Goal: Use online tool/utility: Use online tool/utility

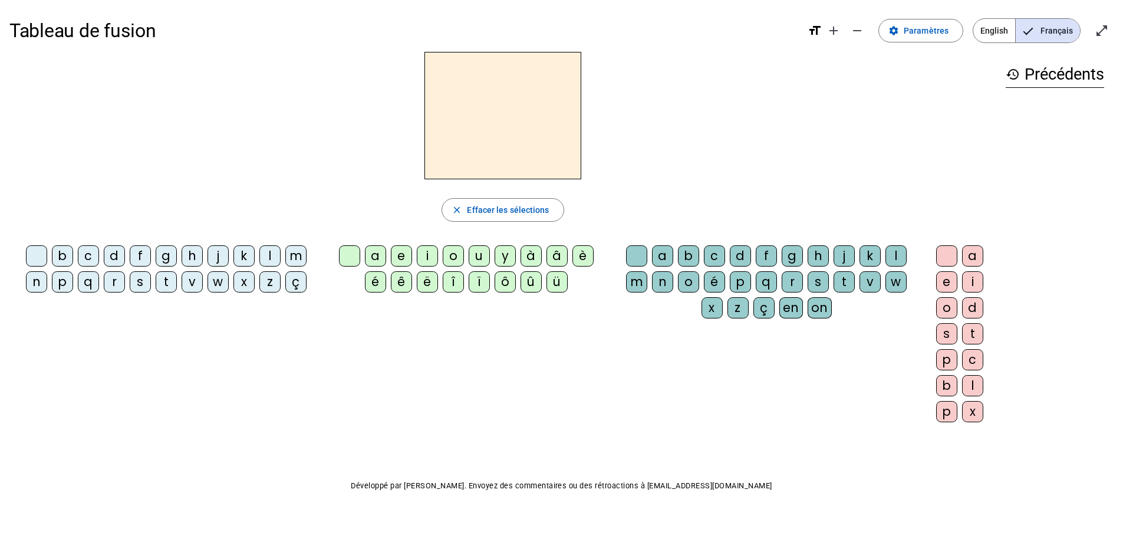
drag, startPoint x: 281, startPoint y: 247, endPoint x: 287, endPoint y: 251, distance: 6.4
click at [285, 251] on div "b c d f g h j k l m n p q r s t v w x z ç" at bounding box center [168, 271] width 309 height 52
click at [290, 254] on div "m" at bounding box center [295, 255] width 21 height 21
click at [381, 252] on div "a" at bounding box center [375, 255] width 21 height 21
click at [489, 205] on span "Effacer les sélections" at bounding box center [508, 210] width 82 height 14
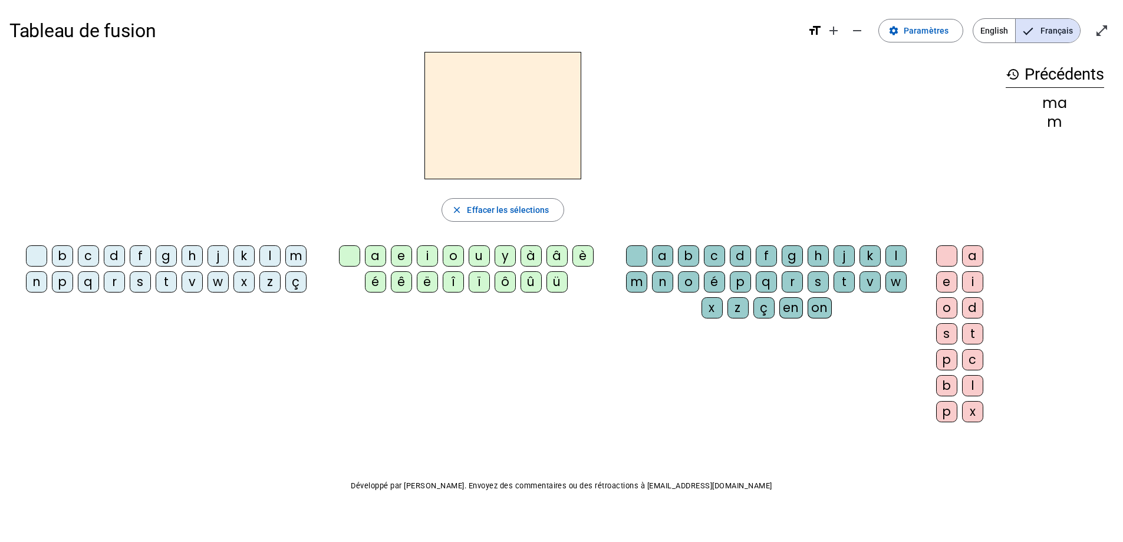
drag, startPoint x: 297, startPoint y: 254, endPoint x: 306, endPoint y: 259, distance: 10.3
click at [301, 257] on div "m" at bounding box center [295, 255] width 21 height 21
click at [369, 253] on div "a" at bounding box center [375, 255] width 21 height 21
click at [897, 258] on div "l" at bounding box center [896, 255] width 21 height 21
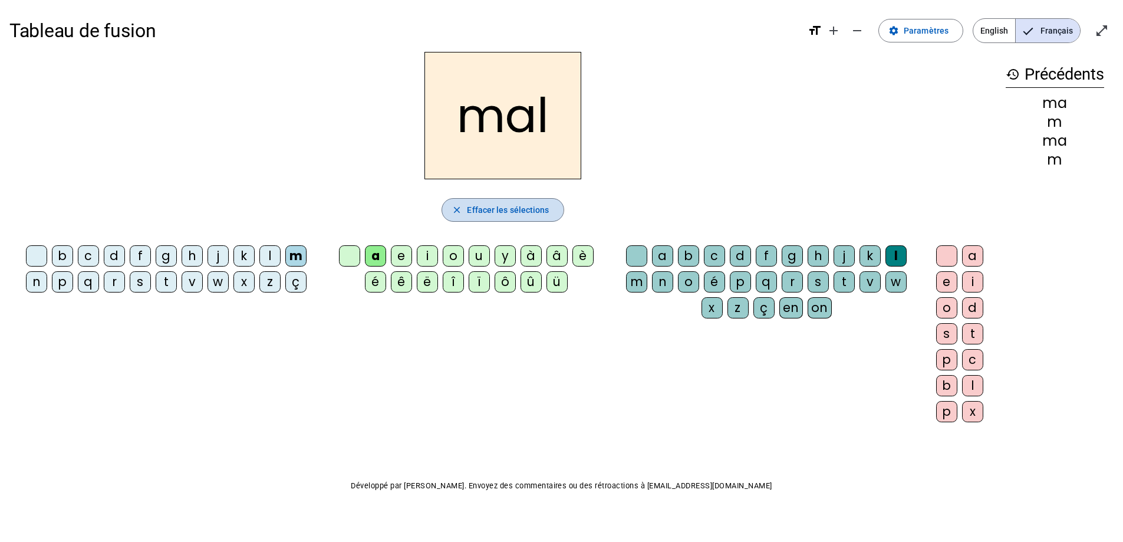
click at [475, 206] on span "Effacer les sélections" at bounding box center [508, 210] width 82 height 14
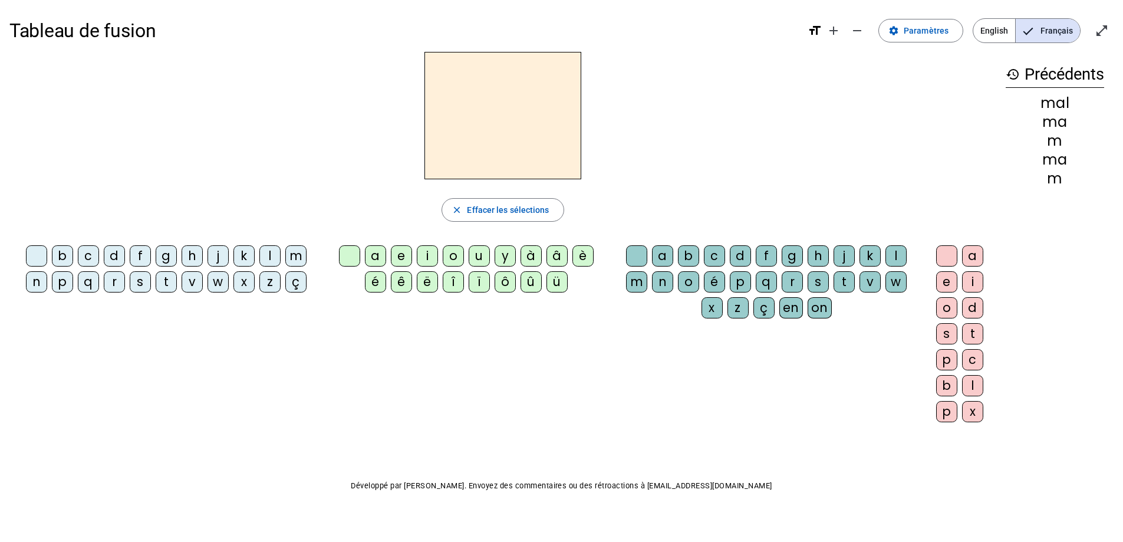
drag, startPoint x: 291, startPoint y: 253, endPoint x: 305, endPoint y: 262, distance: 17.0
click at [300, 260] on div "m" at bounding box center [295, 255] width 21 height 21
click at [428, 257] on div "i" at bounding box center [427, 255] width 21 height 21
click at [891, 255] on div "l" at bounding box center [896, 255] width 21 height 21
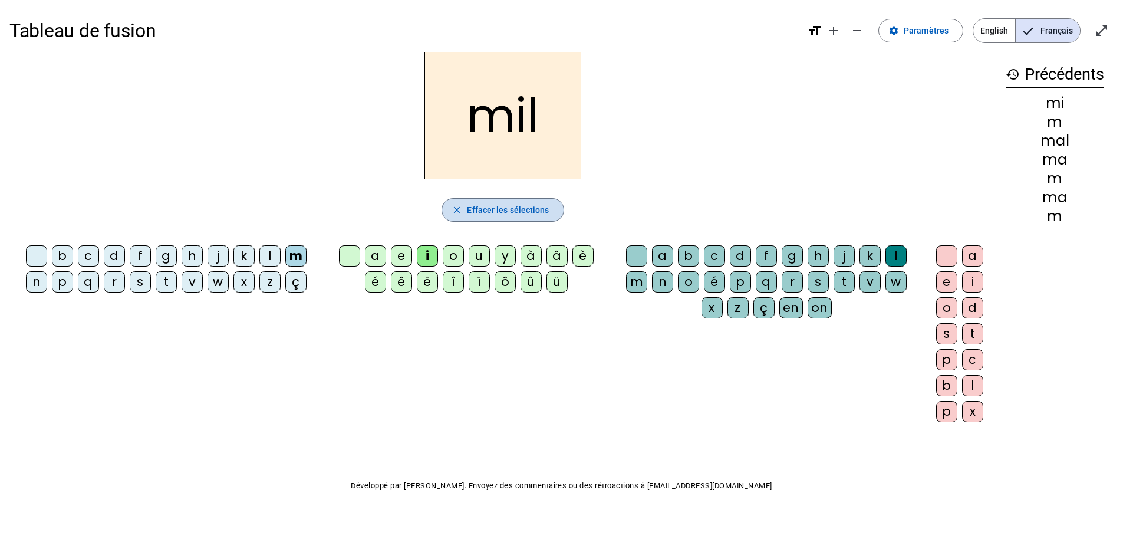
drag, startPoint x: 494, startPoint y: 204, endPoint x: 500, endPoint y: 207, distance: 6.6
click at [500, 209] on span "Effacer les sélections" at bounding box center [508, 210] width 82 height 14
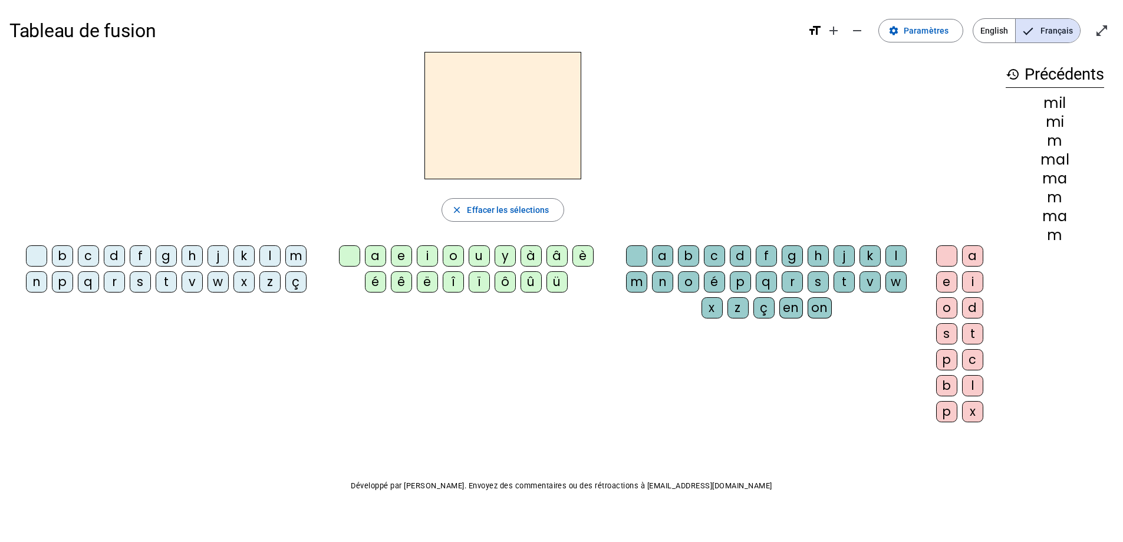
click at [136, 282] on div "s" at bounding box center [140, 281] width 21 height 21
click at [429, 255] on div "i" at bounding box center [427, 255] width 21 height 21
click at [896, 255] on div "l" at bounding box center [896, 255] width 21 height 21
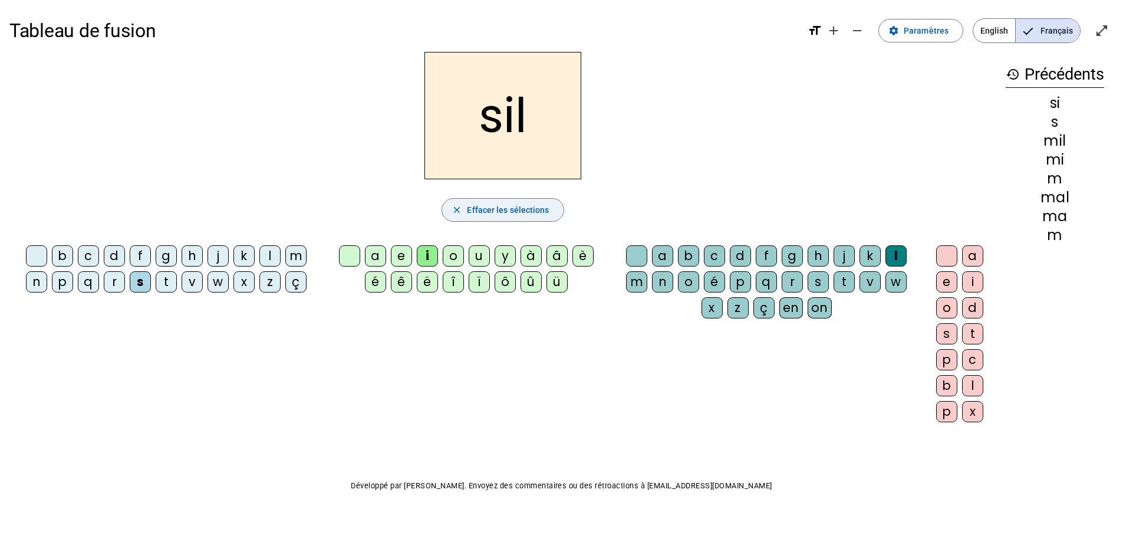
click at [478, 209] on span "Effacer les sélections" at bounding box center [508, 210] width 82 height 14
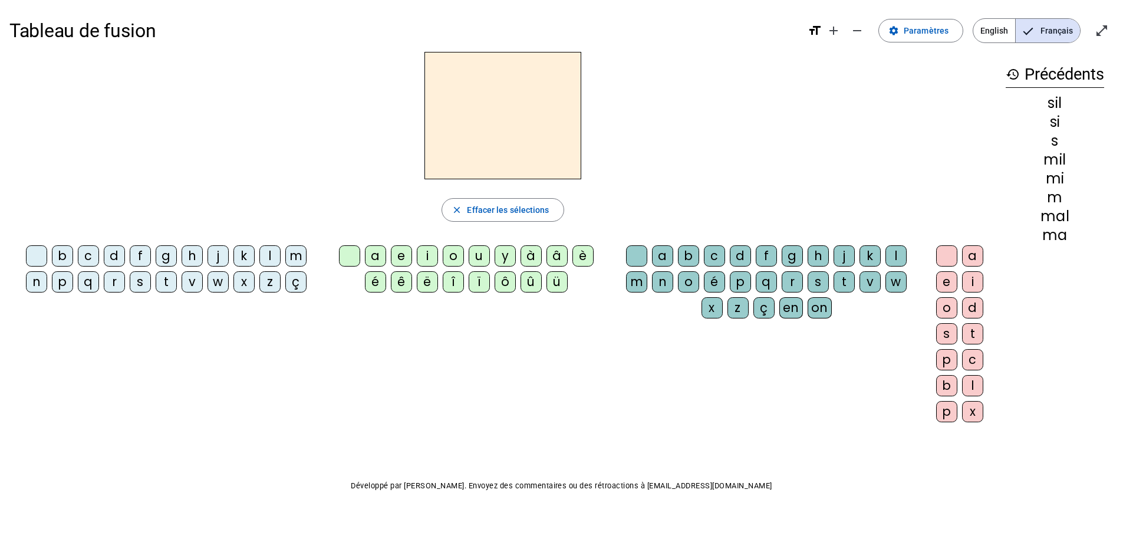
click at [143, 284] on div "s" at bounding box center [140, 281] width 21 height 21
click at [423, 252] on div "i" at bounding box center [427, 255] width 21 height 21
click at [494, 209] on span "Effacer les sélections" at bounding box center [508, 210] width 82 height 14
drag, startPoint x: 37, startPoint y: 281, endPoint x: 270, endPoint y: 279, distance: 233.5
click at [37, 282] on div "n" at bounding box center [36, 281] width 21 height 21
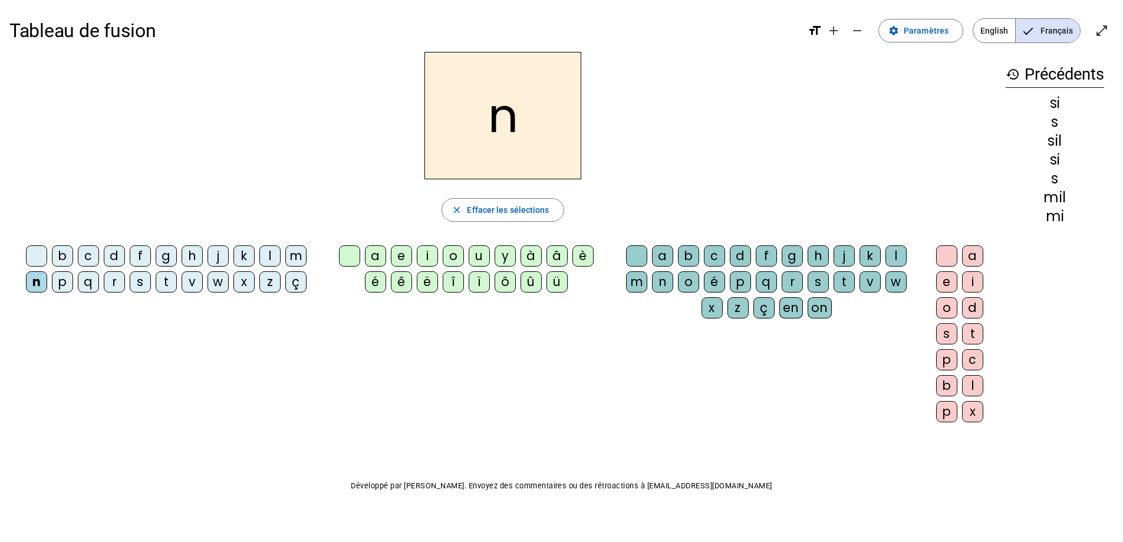
click at [425, 259] on div "i" at bounding box center [427, 255] width 21 height 21
click at [482, 208] on span "Effacer les sélections" at bounding box center [508, 210] width 82 height 14
click at [44, 284] on div "n" at bounding box center [36, 281] width 21 height 21
click at [397, 254] on div "e" at bounding box center [401, 255] width 21 height 21
click at [143, 282] on div "s" at bounding box center [140, 281] width 21 height 21
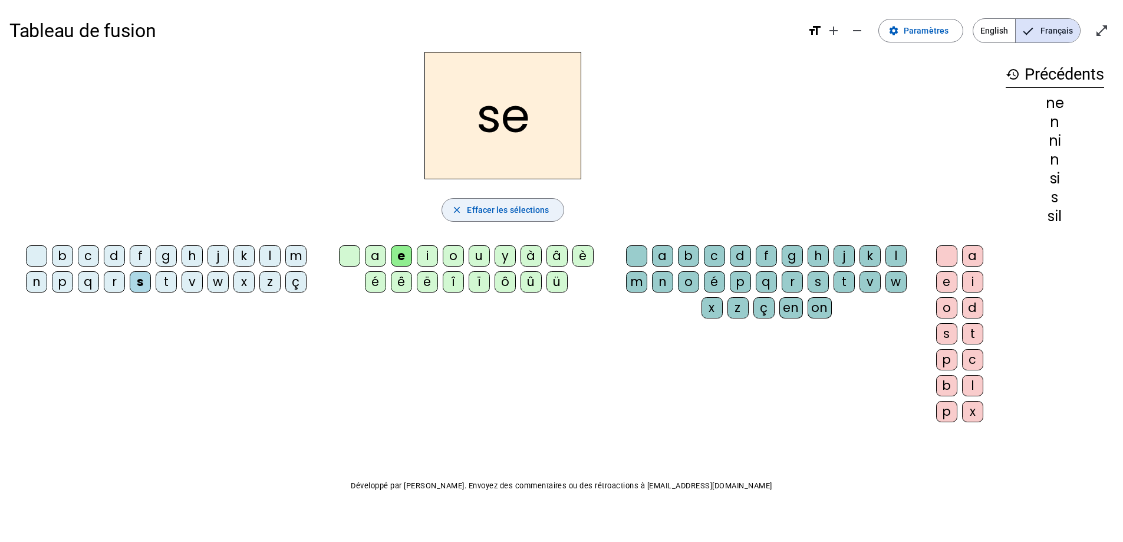
click at [449, 212] on span "button" at bounding box center [502, 210] width 121 height 28
click at [146, 278] on div "s" at bounding box center [140, 281] width 21 height 21
click at [366, 254] on div "a" at bounding box center [375, 255] width 21 height 21
click at [506, 210] on span "Effacer les sélections" at bounding box center [508, 210] width 82 height 14
click at [136, 283] on div "s" at bounding box center [140, 281] width 21 height 21
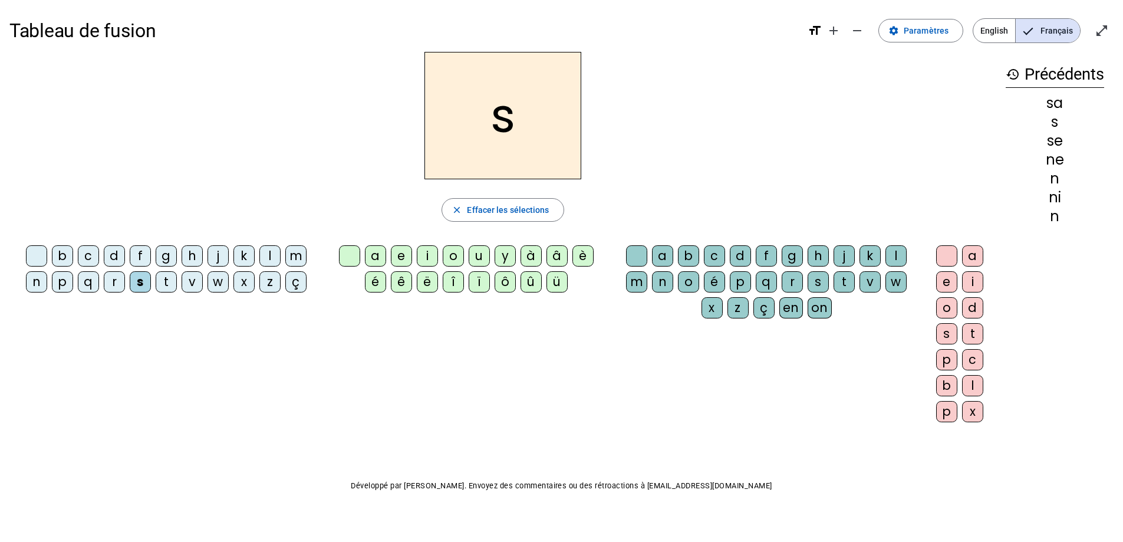
click at [480, 252] on div "u" at bounding box center [479, 255] width 21 height 21
click at [500, 212] on span "Effacer les sélections" at bounding box center [508, 210] width 82 height 14
click at [274, 255] on div "l" at bounding box center [269, 255] width 21 height 21
click at [479, 253] on div "u" at bounding box center [479, 255] width 21 height 21
click at [523, 211] on span "Effacer les sélections" at bounding box center [508, 210] width 82 height 14
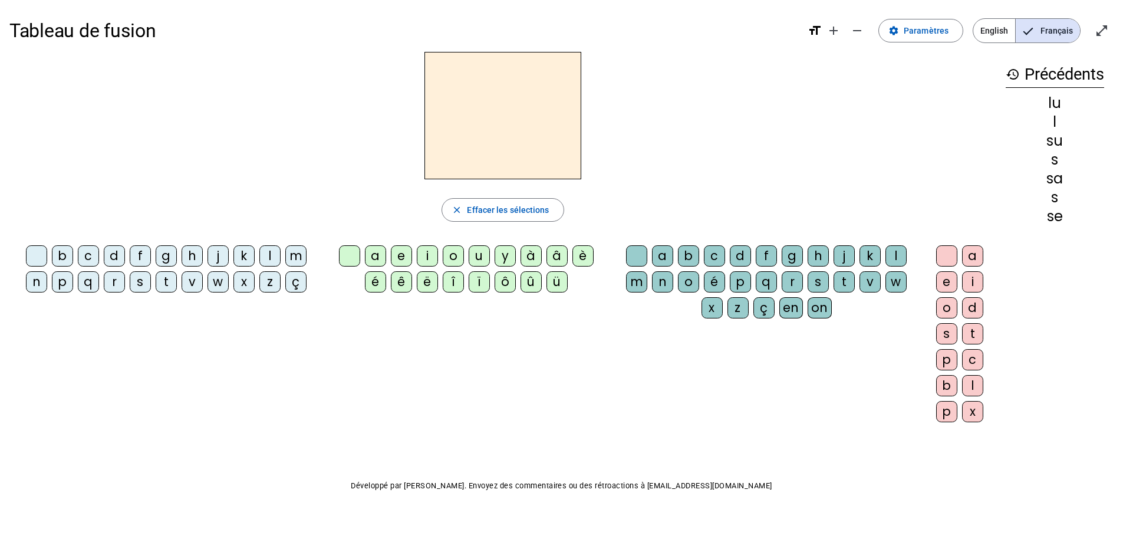
click at [114, 259] on div "d" at bounding box center [114, 255] width 21 height 21
click at [479, 255] on div "u" at bounding box center [479, 255] width 21 height 21
click at [524, 204] on span "Effacer les sélections" at bounding box center [508, 210] width 82 height 14
click at [38, 280] on div "n" at bounding box center [36, 281] width 21 height 21
click at [476, 257] on div "u" at bounding box center [479, 255] width 21 height 21
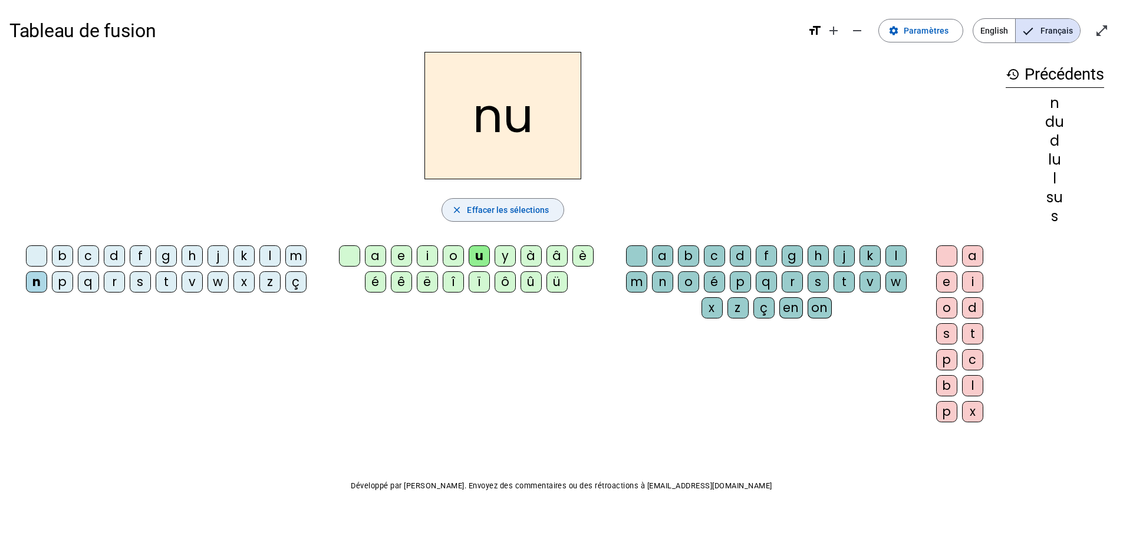
click at [512, 202] on span "button" at bounding box center [502, 210] width 121 height 28
drag, startPoint x: 37, startPoint y: 284, endPoint x: 161, endPoint y: 277, distance: 124.6
click at [37, 284] on div "n" at bounding box center [36, 281] width 21 height 21
click at [475, 254] on div "u" at bounding box center [479, 255] width 21 height 21
click at [897, 249] on div "l" at bounding box center [896, 255] width 21 height 21
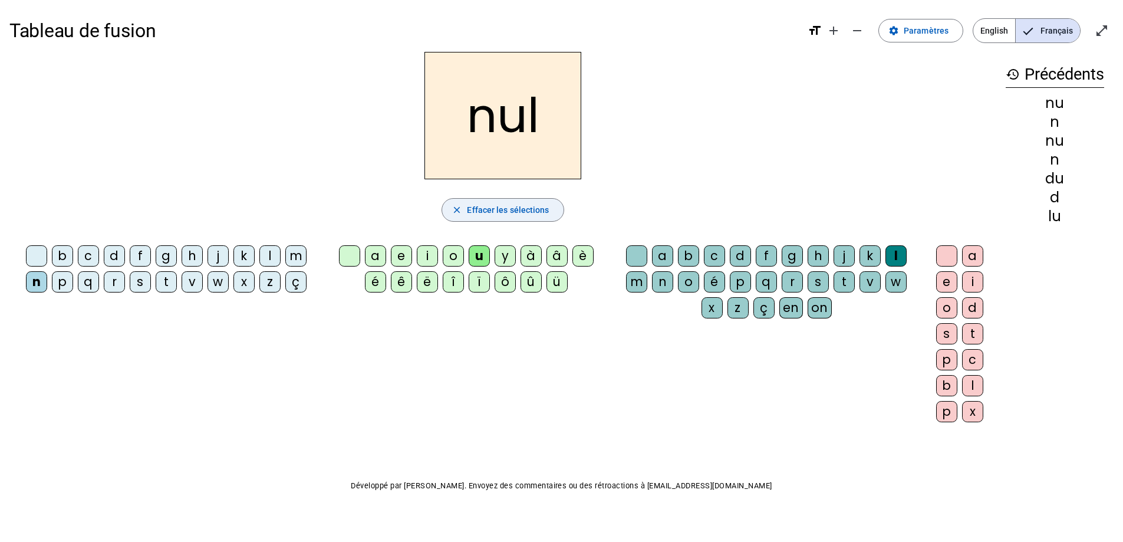
click at [457, 206] on mat-icon "close" at bounding box center [457, 210] width 11 height 11
